Goal: Check status: Check status

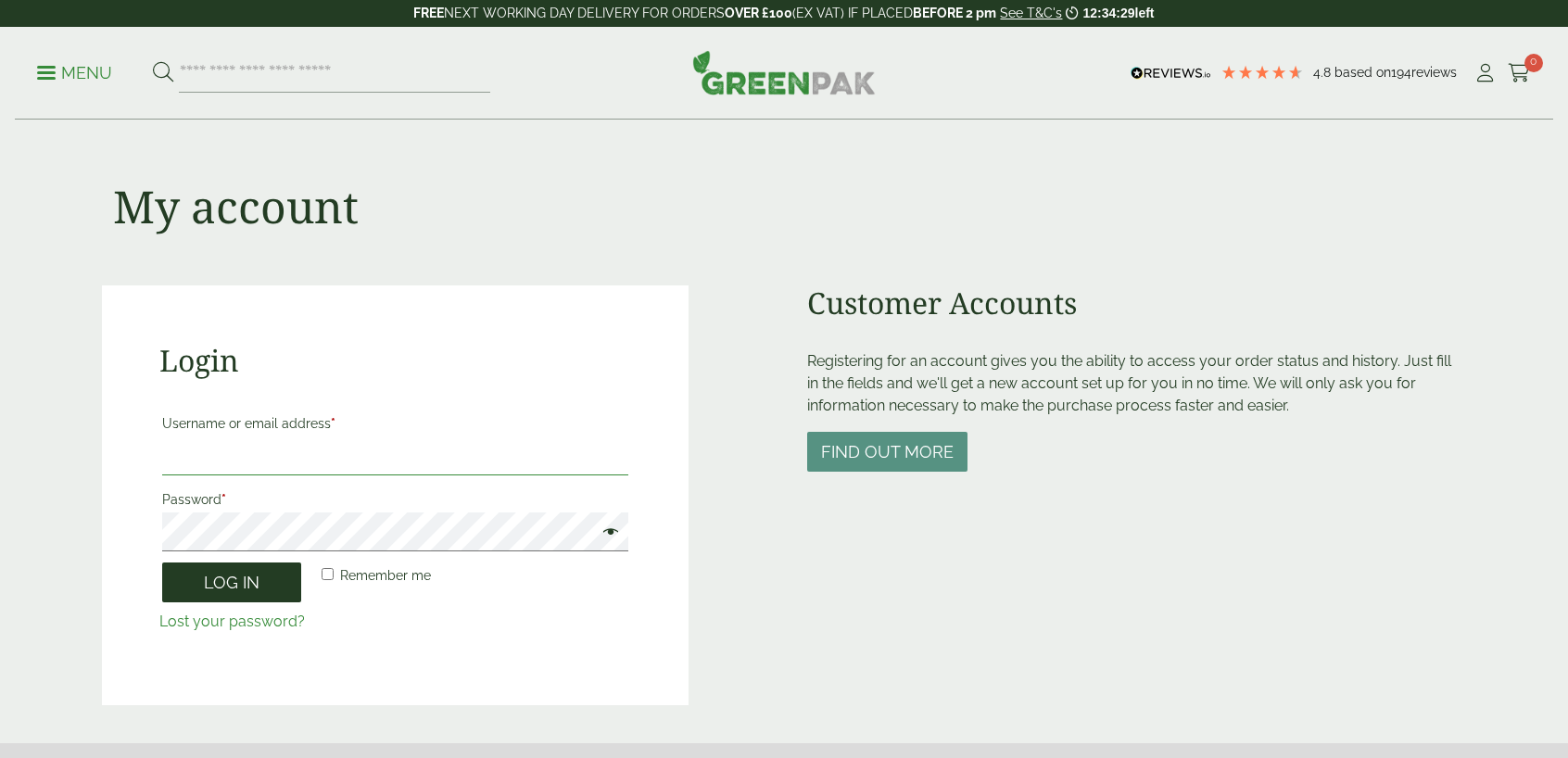
type input "**********"
click at [264, 589] on button "Log in" at bounding box center [232, 583] width 139 height 39
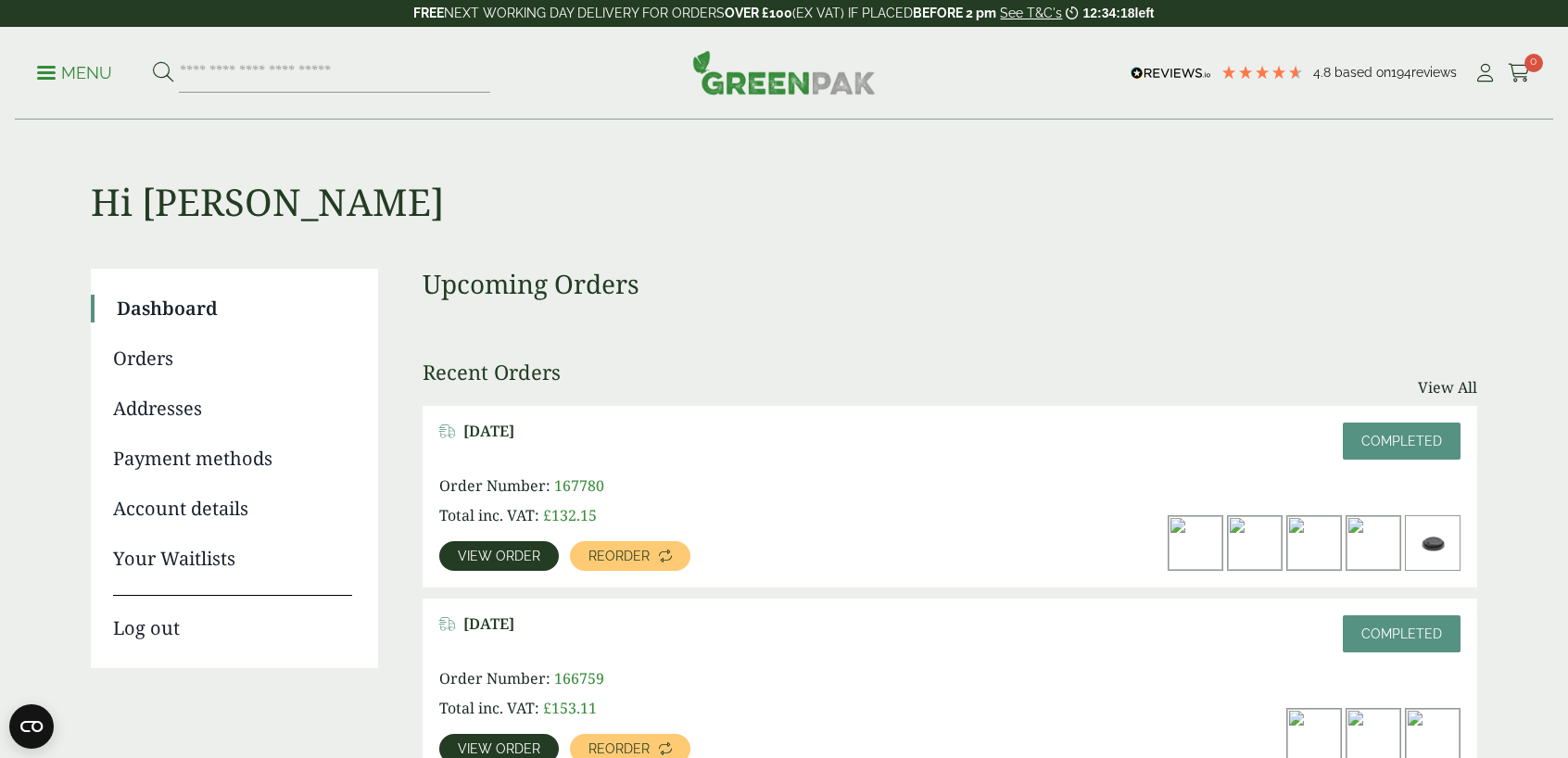
click at [1208, 544] on img at bounding box center [1195, 542] width 53 height 53
click at [1405, 436] on span "Completed" at bounding box center [1402, 441] width 81 height 15
click at [479, 550] on span "View order" at bounding box center [499, 556] width 83 height 13
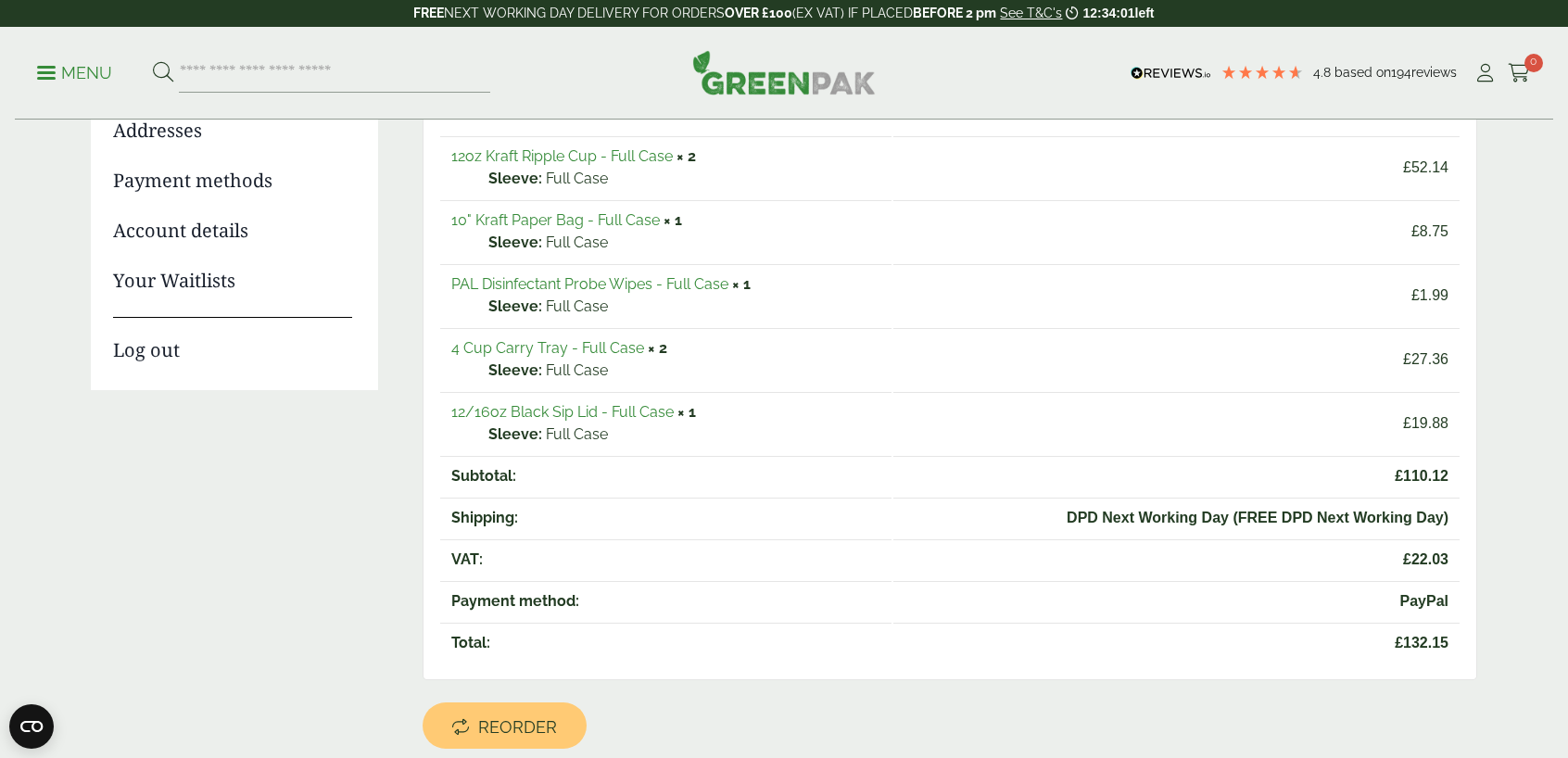
scroll to position [186, 0]
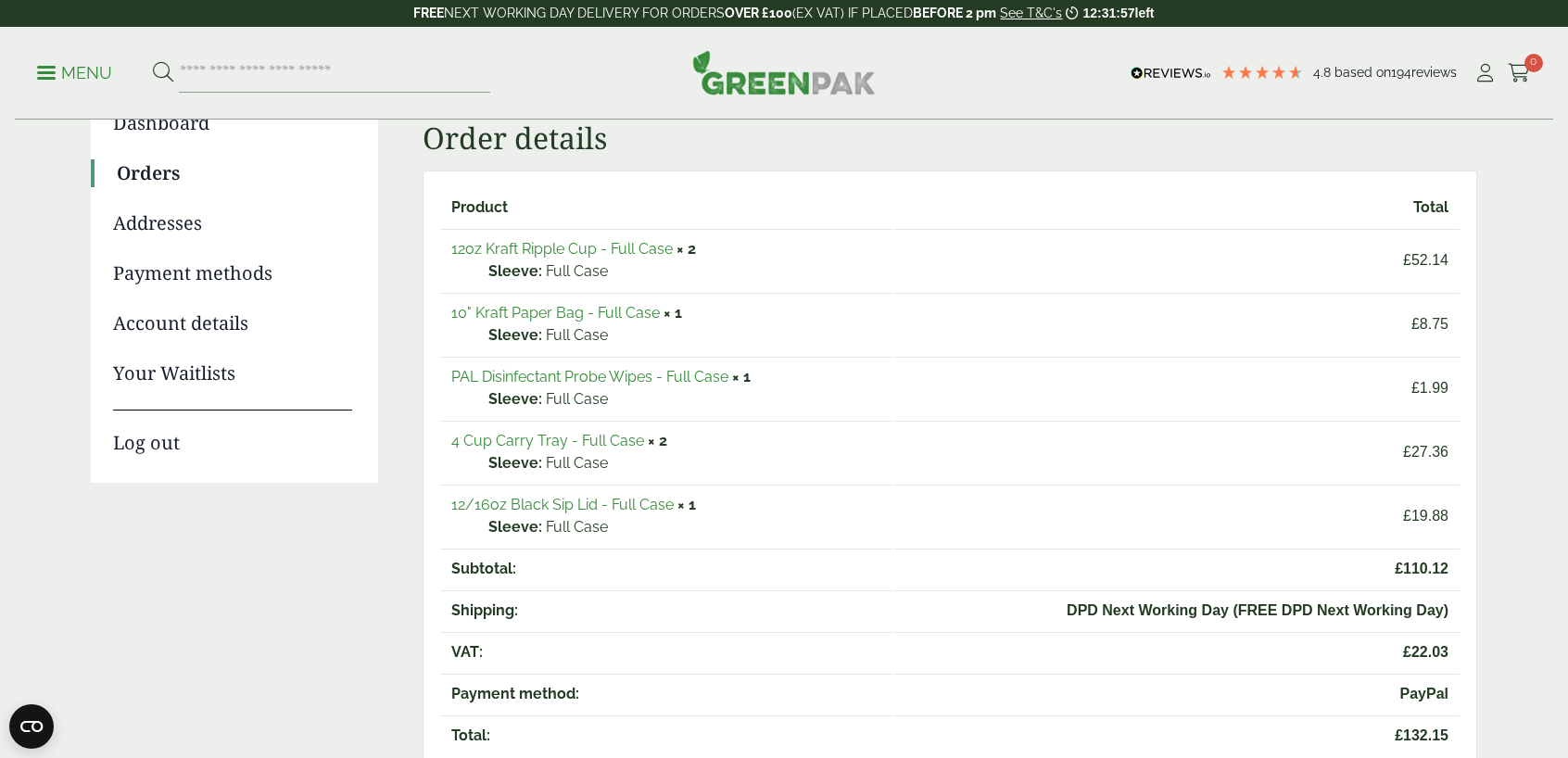
click at [585, 249] on link "12oz Kraft Ripple Cup - Full Case" at bounding box center [562, 249] width 221 height 18
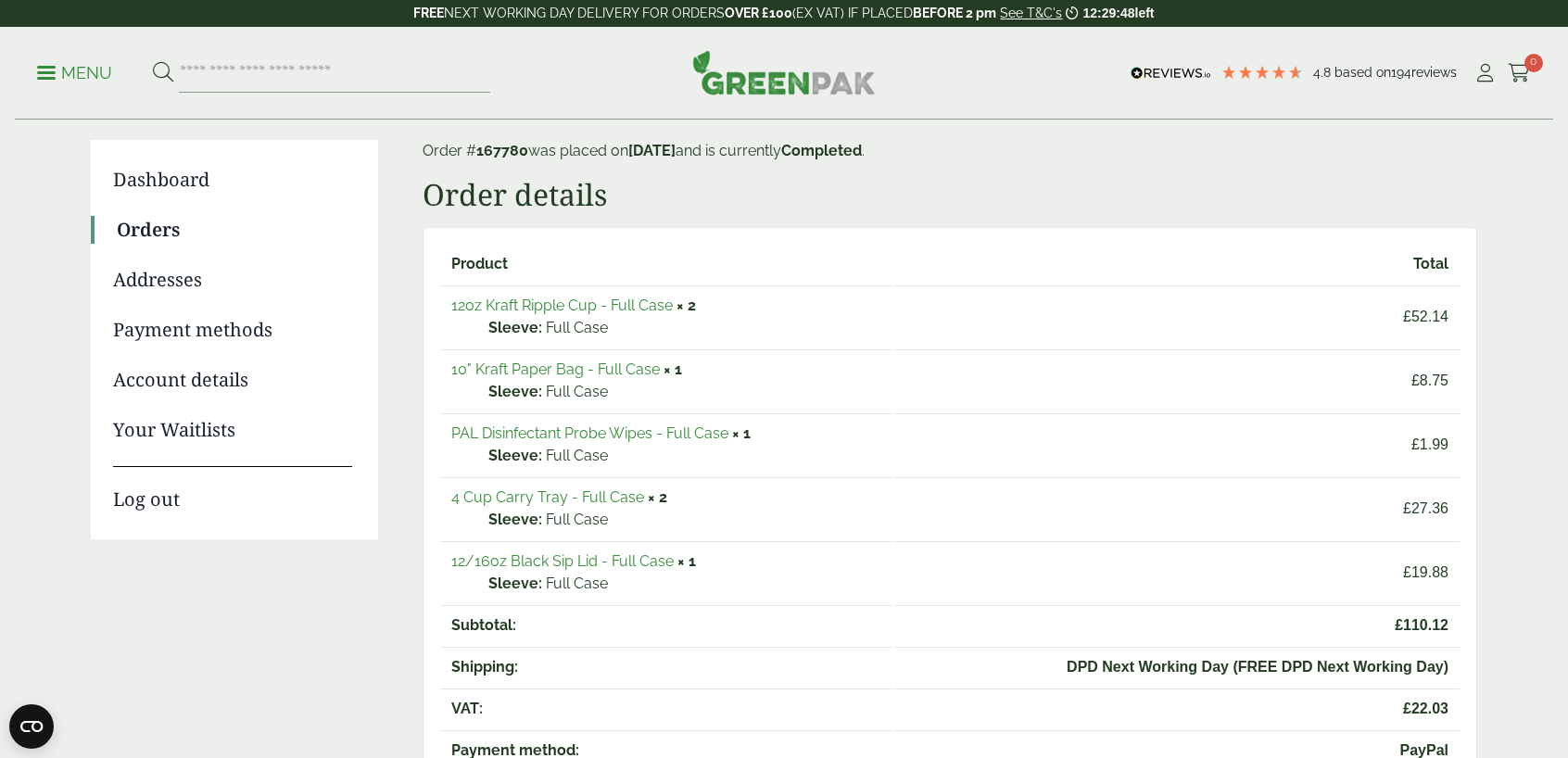
click at [618, 558] on link "12/16oz Black Sip Lid - Full Case" at bounding box center [562, 561] width 222 height 18
